Goal: Task Accomplishment & Management: Complete application form

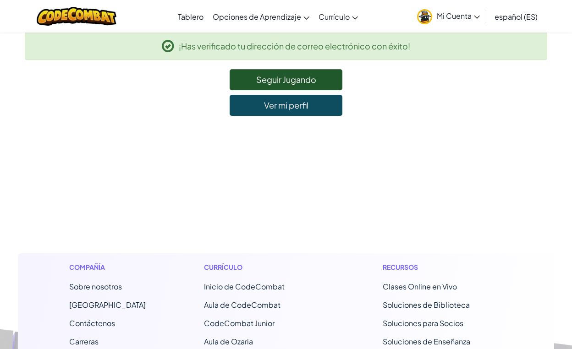
scroll to position [1, 0]
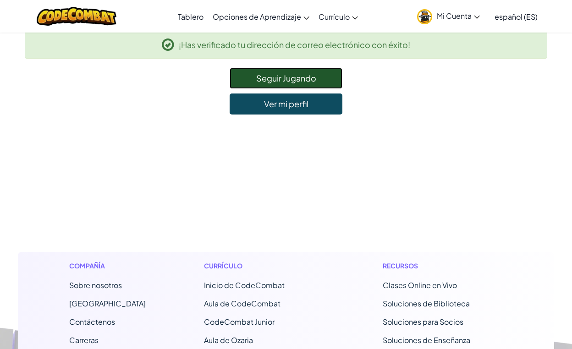
click at [288, 85] on link "Seguir Jugando" at bounding box center [285, 78] width 113 height 21
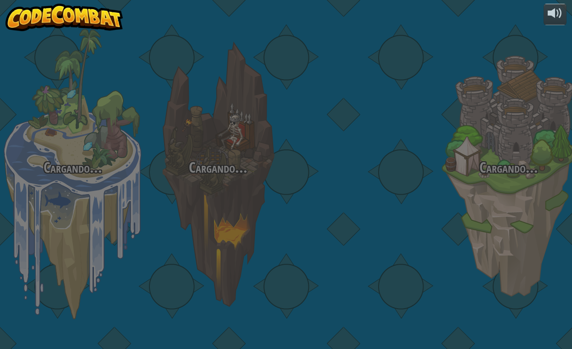
select select "es-ES"
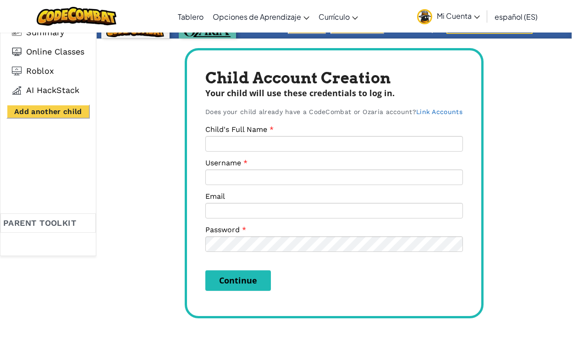
scroll to position [57, 0]
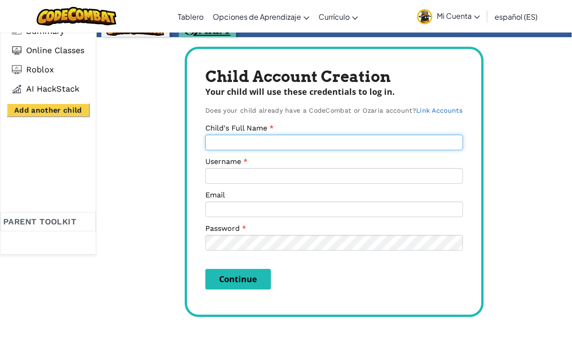
click at [263, 142] on input "Child's Full Name" at bounding box center [333, 143] width 257 height 16
type input "JOSHUA ROMAN MORENO"
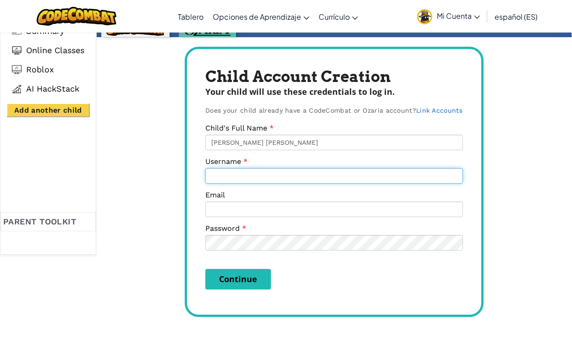
click at [263, 175] on input "Username" at bounding box center [333, 176] width 257 height 16
type input "JOSHUA ROMAN"
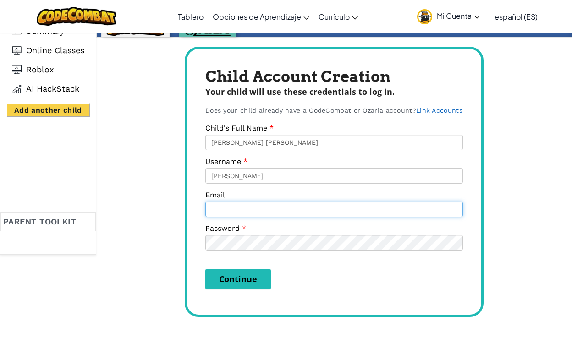
click at [260, 210] on input "Email" at bounding box center [333, 210] width 257 height 16
paste input "AL07170817@tecmilenio.mx"
type input "AL07170817@tecmilenio.mx"
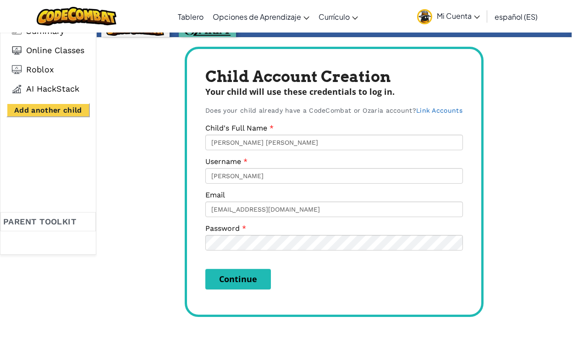
click at [441, 303] on div "Child Account Creation Your child will use these credentials to log in. Does yo…" at bounding box center [334, 182] width 299 height 270
click at [230, 275] on button "Continue" at bounding box center [238, 279] width 66 height 21
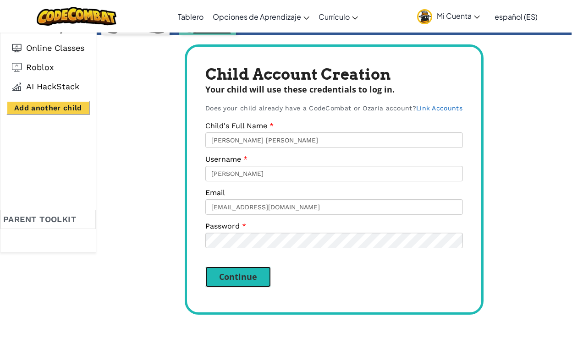
scroll to position [60, 0]
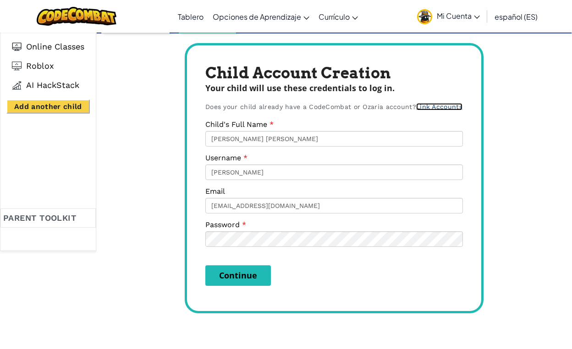
click at [442, 105] on link "Link Accounts" at bounding box center [439, 106] width 46 height 7
select select "Child"
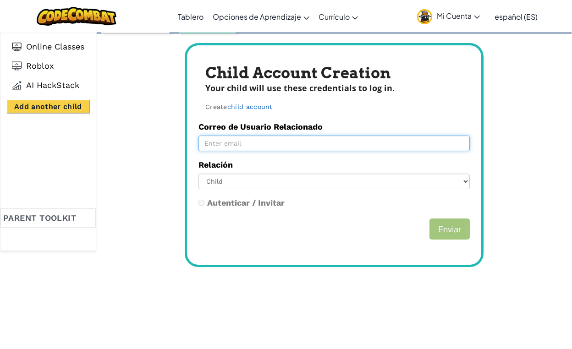
click at [276, 139] on input "Correo de Usuario Relacionado" at bounding box center [333, 144] width 271 height 16
paste input "AL07170817@tecmilenio.mx"
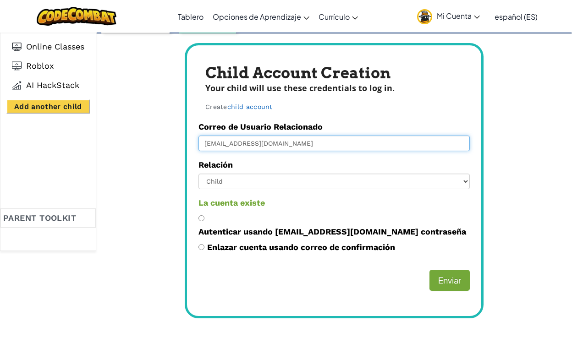
type input "AL07170817@tecmilenio.mx"
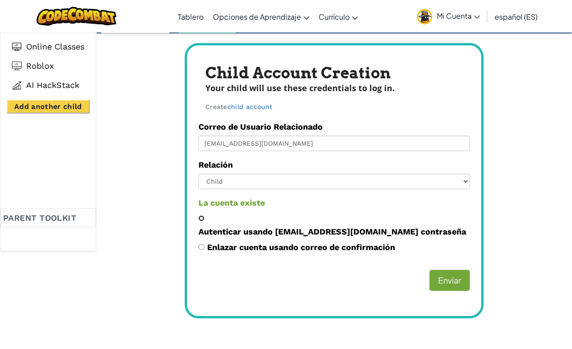
click at [200, 216] on input "Autenticar usando AL07170817@tecmilenio.mx contraseña" at bounding box center [201, 218] width 6 height 6
radio input "true"
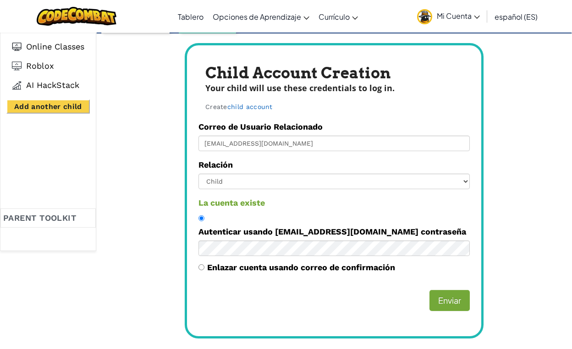
click at [475, 250] on div "Child Account Creation Your child will use these credentials to log in. Create …" at bounding box center [334, 190] width 299 height 295
click at [453, 290] on button "Enviar" at bounding box center [449, 300] width 40 height 21
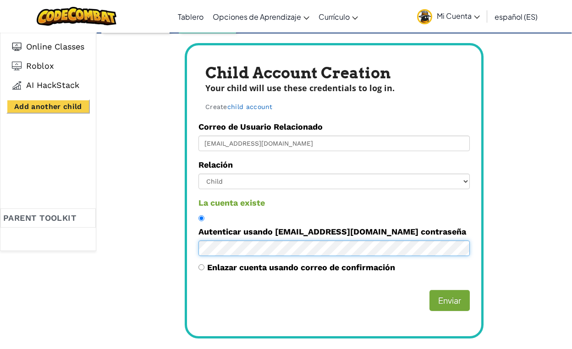
click at [176, 230] on div "No children added Progress Summary Online Classes Roblox AI HackStack Add anoth…" at bounding box center [286, 160] width 572 height 376
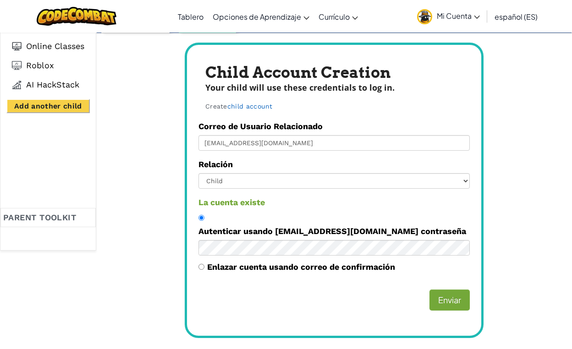
click at [197, 269] on div "Child Account Creation Your child will use these credentials to log in. Create …" at bounding box center [334, 190] width 299 height 295
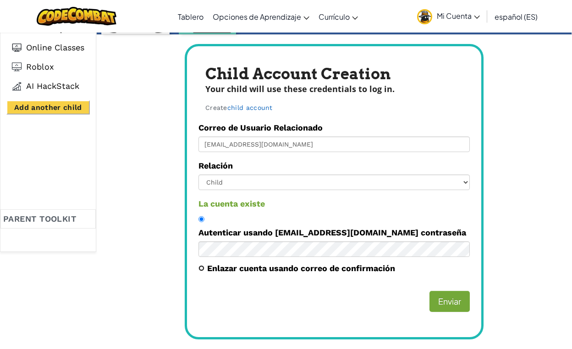
click at [201, 265] on input "Enlazar cuenta usando correo de confirmación" at bounding box center [201, 268] width 6 height 6
radio input "true"
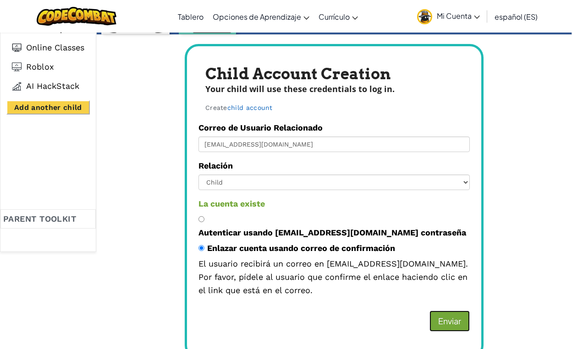
click at [449, 311] on button "Enviar" at bounding box center [449, 321] width 40 height 21
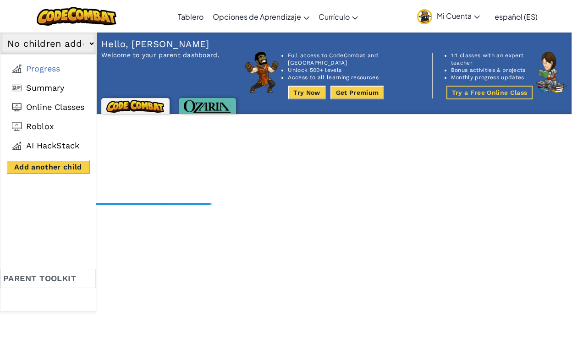
select select
